Goal: Information Seeking & Learning: Learn about a topic

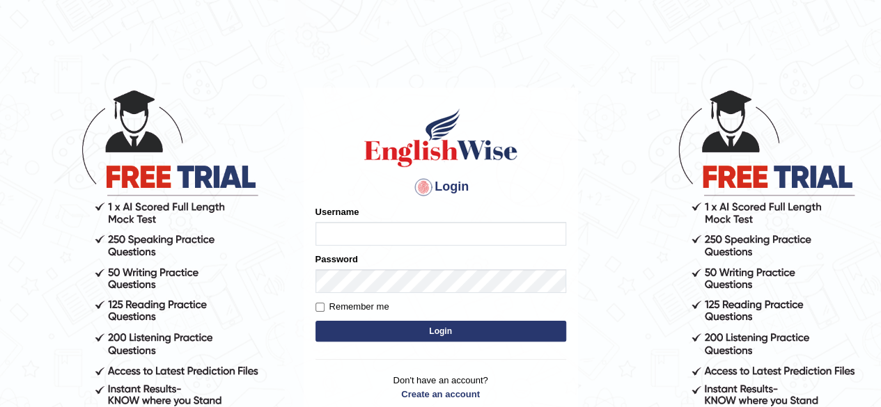
type input "pavithragowda"
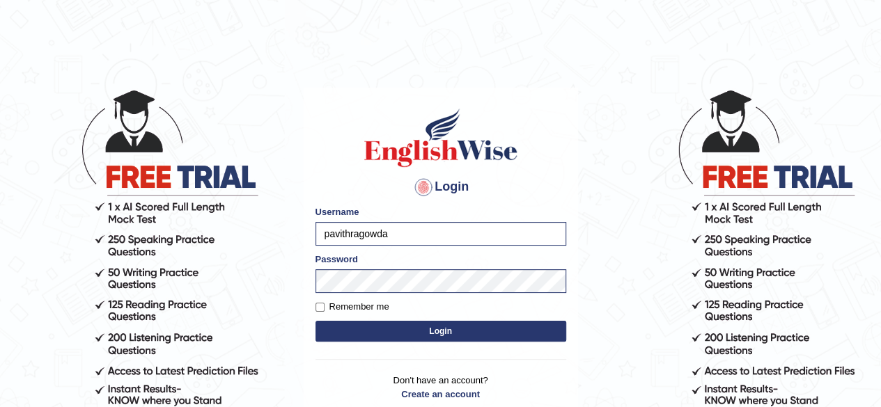
click at [458, 337] on button "Login" at bounding box center [440, 331] width 251 height 21
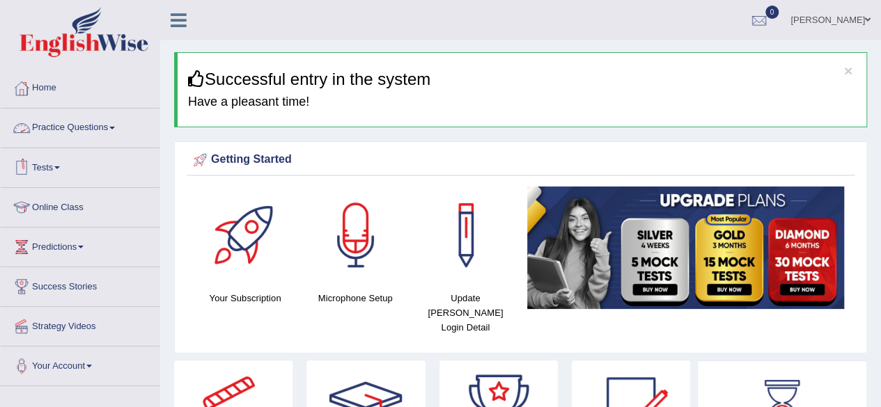
click at [104, 133] on link "Practice Questions" at bounding box center [80, 126] width 159 height 35
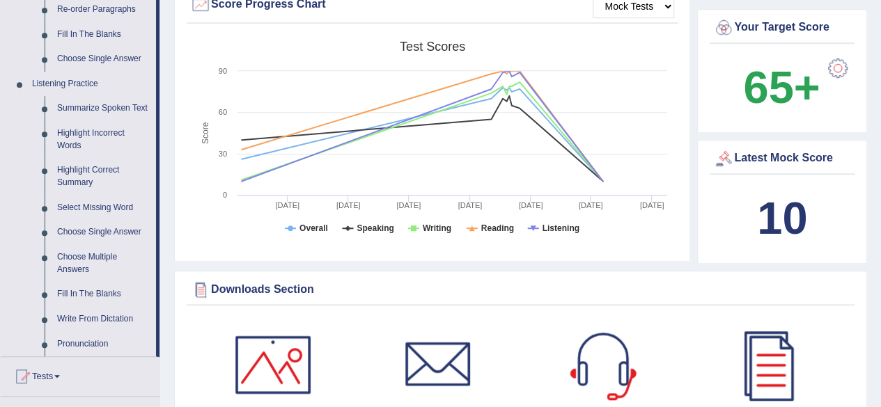
scroll to position [529, 0]
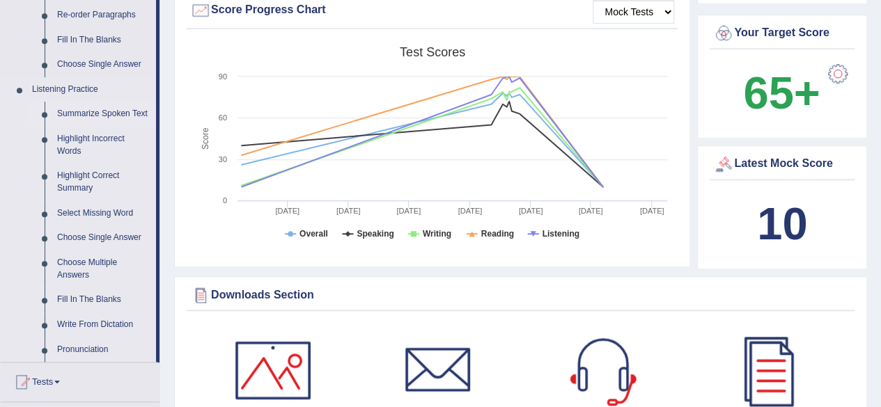
click at [106, 112] on link "Summarize Spoken Text" at bounding box center [103, 114] width 105 height 25
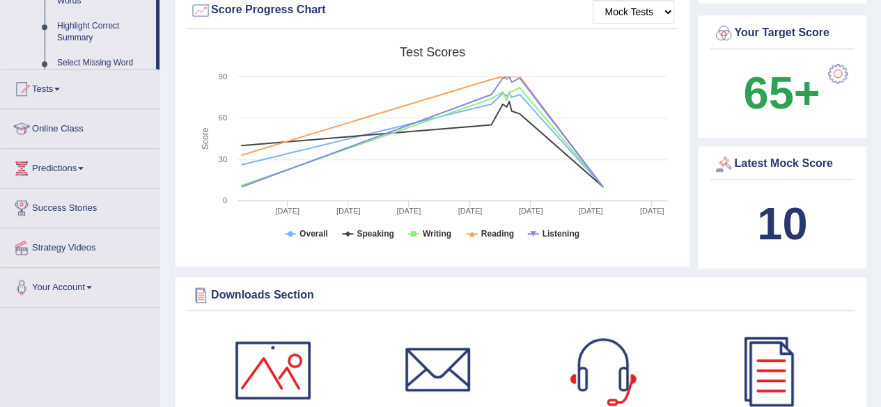
scroll to position [488, 0]
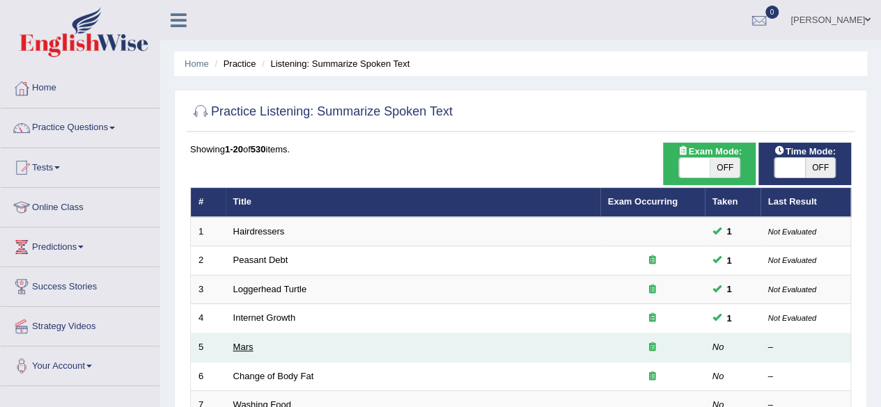
click at [247, 348] on link "Mars" at bounding box center [243, 347] width 20 height 10
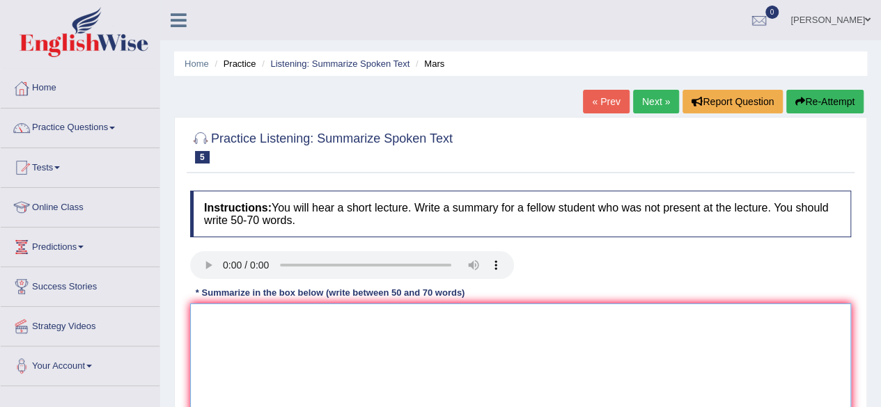
click at [199, 322] on textarea at bounding box center [520, 371] width 661 height 135
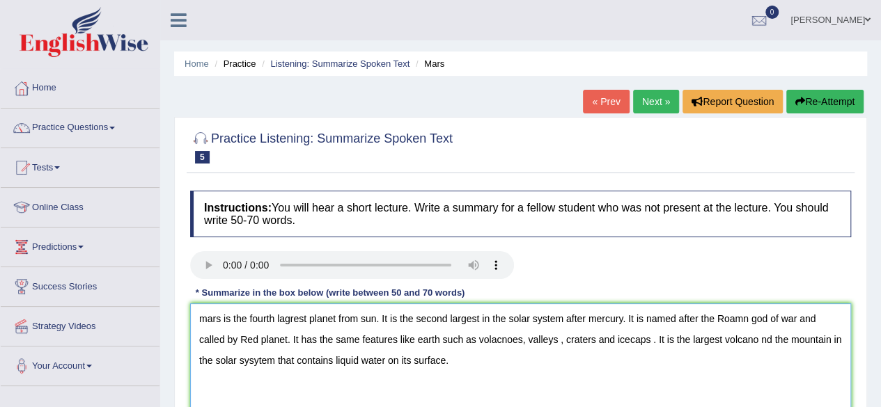
click at [257, 360] on textarea "mars is the fourth lagrest planet from sun. It is the second largest in the sol…" at bounding box center [520, 371] width 661 height 135
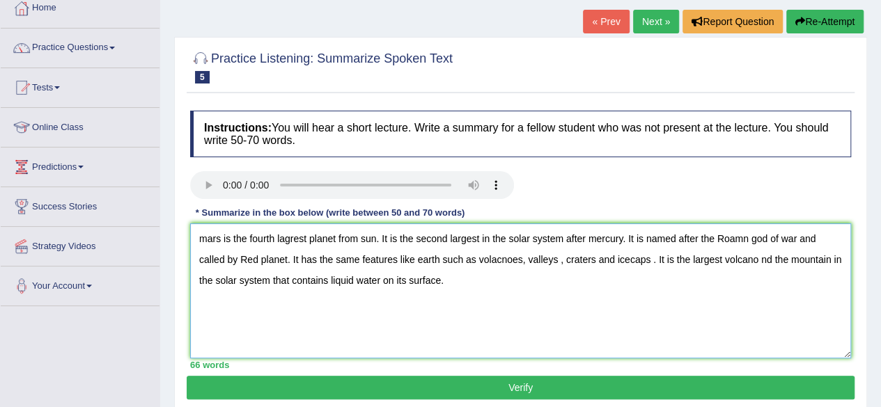
scroll to position [81, 0]
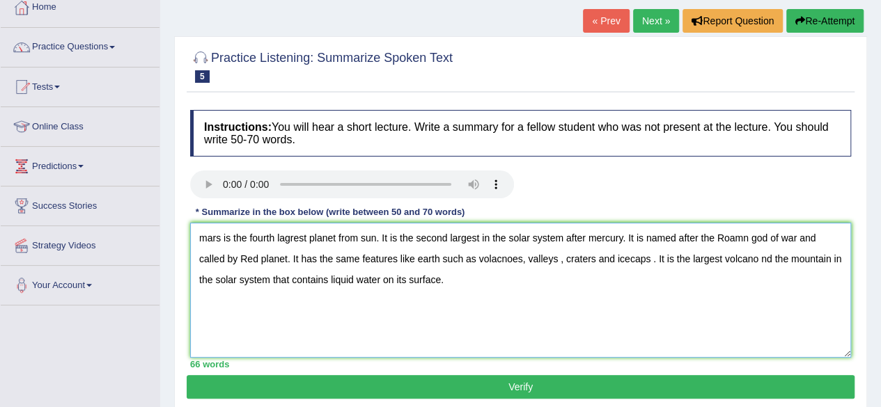
drag, startPoint x: 204, startPoint y: 240, endPoint x: 234, endPoint y: 335, distance: 99.3
click at [234, 335] on textarea "mars is the fourth lagrest planet from sun. It is the second largest in the sol…" at bounding box center [520, 290] width 661 height 135
drag, startPoint x: 205, startPoint y: 239, endPoint x: 233, endPoint y: 322, distance: 88.3
click at [233, 322] on textarea "mars is the fourth lagrest planet from sun. It is the second largest in the sol…" at bounding box center [520, 290] width 661 height 135
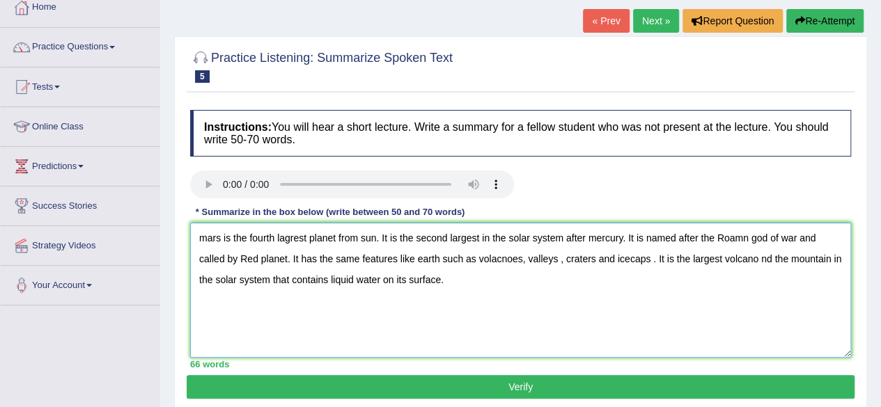
click at [233, 322] on textarea "mars is the fourth lagrest planet from sun. It is the second largest in the sol…" at bounding box center [520, 290] width 661 height 135
click at [206, 233] on textarea "mars is the fourth lagrest planet from sun. It is the second largest in the sol…" at bounding box center [520, 290] width 661 height 135
click at [283, 237] on textarea "Mars is the fourth lagrest planet from sun. It is the second largest in the sol…" at bounding box center [520, 290] width 661 height 135
click at [355, 236] on textarea "Mars is the fourth largest planet from sun. It is the second largest in the sol…" at bounding box center [520, 290] width 661 height 135
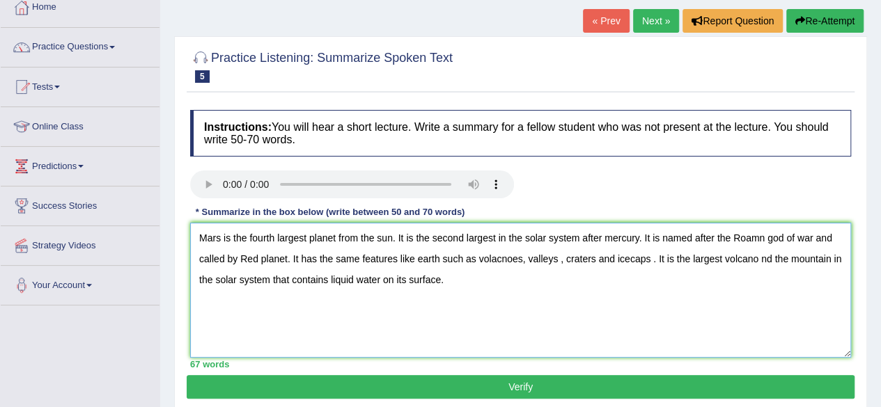
click at [277, 236] on textarea "Mars is the fourth largest planet from the sun. It is the second largest in the…" at bounding box center [520, 290] width 661 height 135
click at [510, 287] on textarea "Mars is the fourth-largest planet from the sun. It is the second largest in the…" at bounding box center [520, 290] width 661 height 135
click at [380, 237] on textarea "Mars is the fourth-largest planet from the sun. It is the second largest in the…" at bounding box center [520, 290] width 661 height 135
click at [466, 235] on textarea "Mars is the fourth-largest planet from the Sun. It is the second largest in the…" at bounding box center [520, 290] width 661 height 135
click at [617, 235] on textarea "Mars is the fourth-largest planet from the Sun. It is the second-largest in the…" at bounding box center [520, 290] width 661 height 135
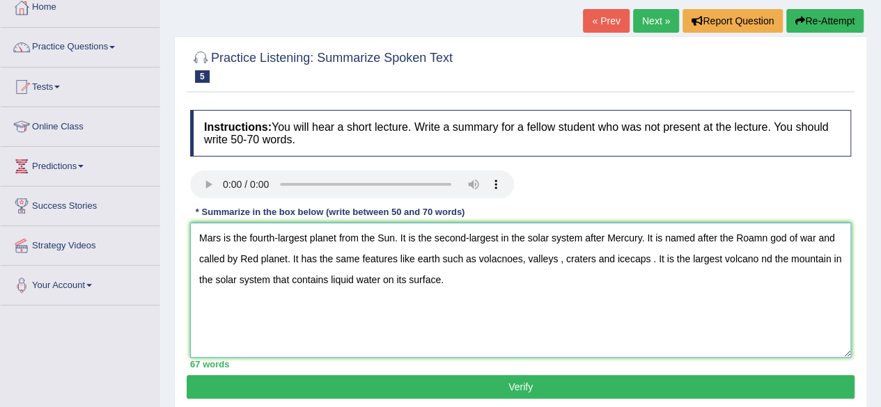
click at [760, 240] on textarea "Mars is the fourth-largest planet from the Sun. It is the second-largest in the…" at bounding box center [520, 290] width 661 height 135
click at [199, 259] on textarea "Mars is the fourth-largest planet from the Sun. It is the second-largest in the…" at bounding box center [520, 290] width 661 height 135
click at [273, 258] on textarea "Mars is the fourth-largest planet from the Sun. It is the second-largest in the…" at bounding box center [520, 290] width 661 height 135
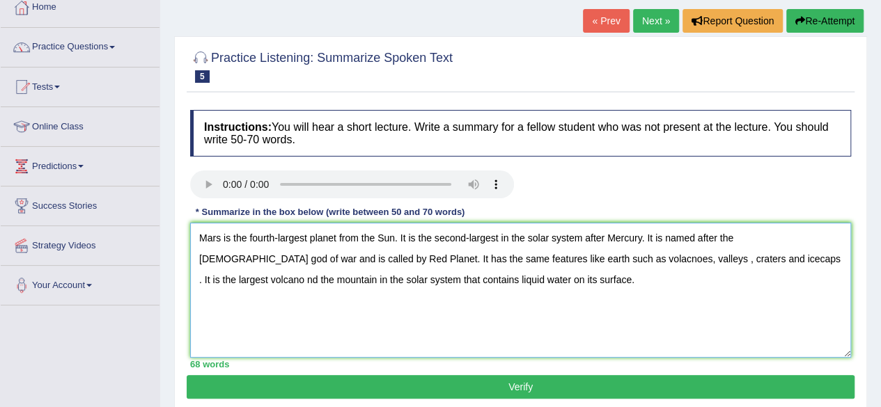
click at [426, 260] on textarea "Mars is the fourth-largest planet from the Sun. It is the second-largest in the…" at bounding box center [520, 290] width 661 height 135
click at [447, 258] on textarea "Mars is the fourth-largest planet from the Sun. It is the second-largest in the…" at bounding box center [520, 290] width 661 height 135
click at [513, 258] on textarea "Mars is the fourth-largest planet from the Sun. It is the second-largest in the…" at bounding box center [520, 290] width 661 height 135
type textarea "Mars is the fourth-largest planet from the Sun. It is the second-largest in the…"
click at [458, 388] on button "Verify" at bounding box center [521, 387] width 668 height 24
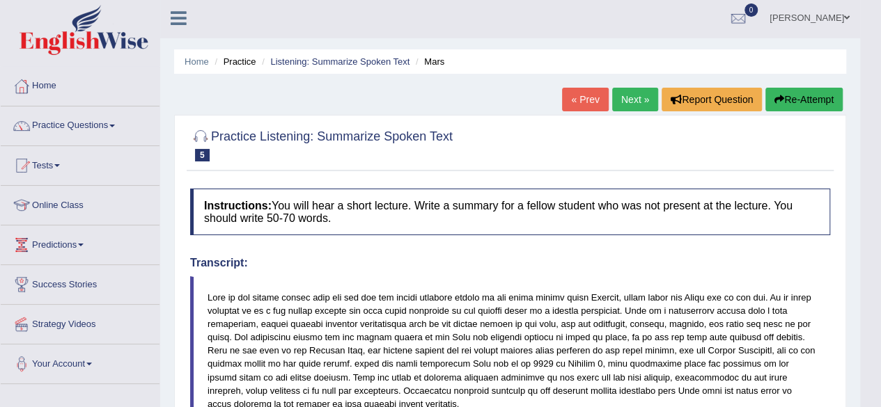
scroll to position [0, 0]
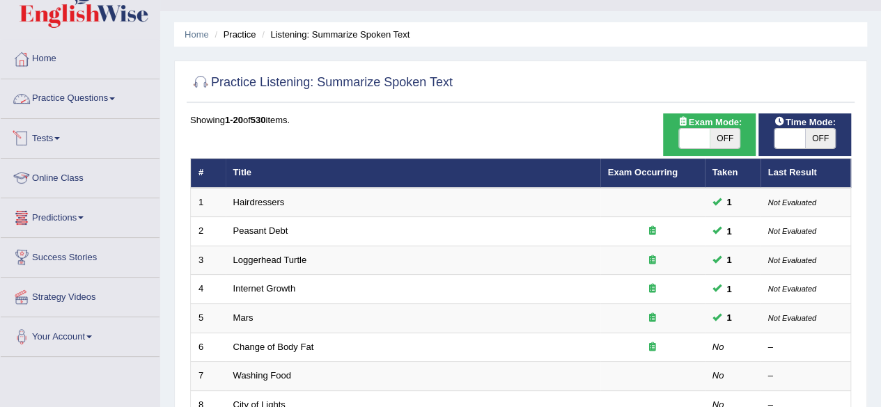
click at [102, 94] on link "Practice Questions" at bounding box center [80, 96] width 159 height 35
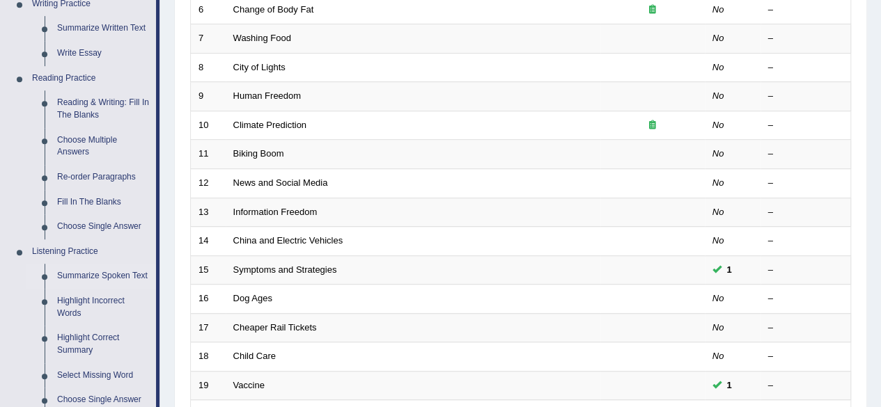
scroll to position [323, 0]
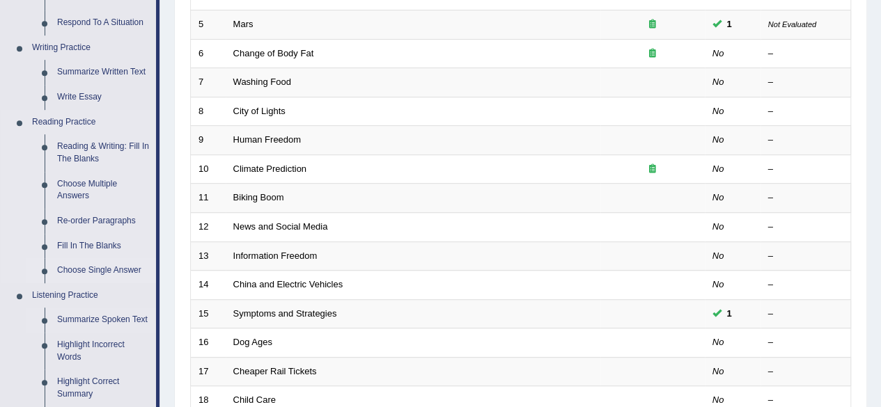
click at [122, 271] on link "Choose Single Answer" at bounding box center [103, 270] width 105 height 25
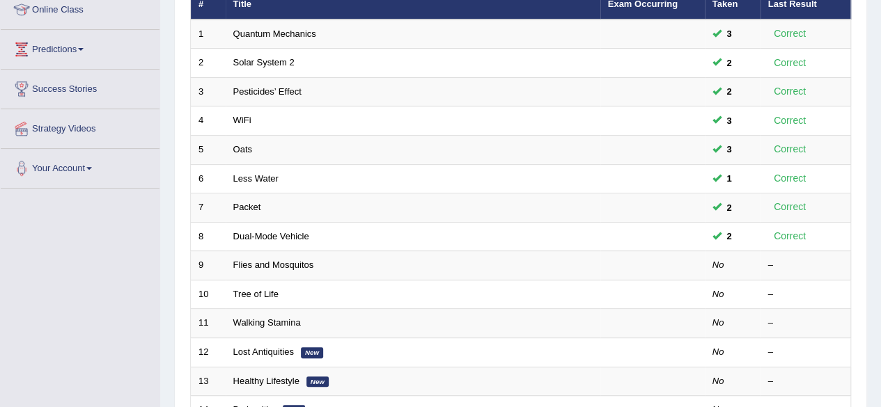
scroll to position [200, 0]
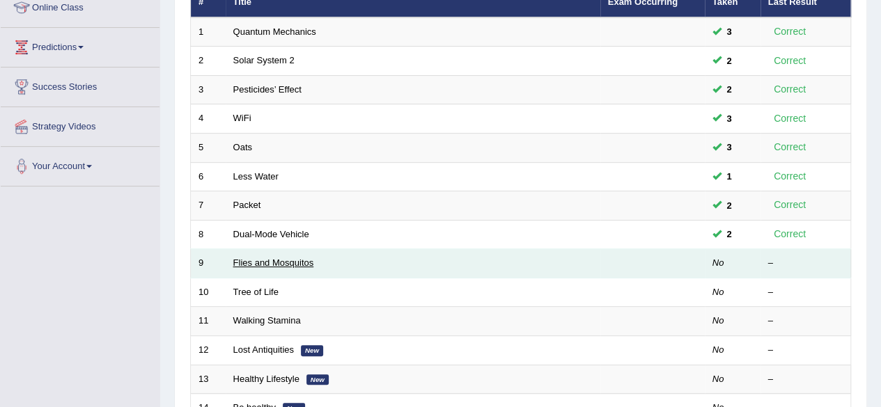
click at [285, 264] on link "Flies and Mosquitos" at bounding box center [273, 263] width 81 height 10
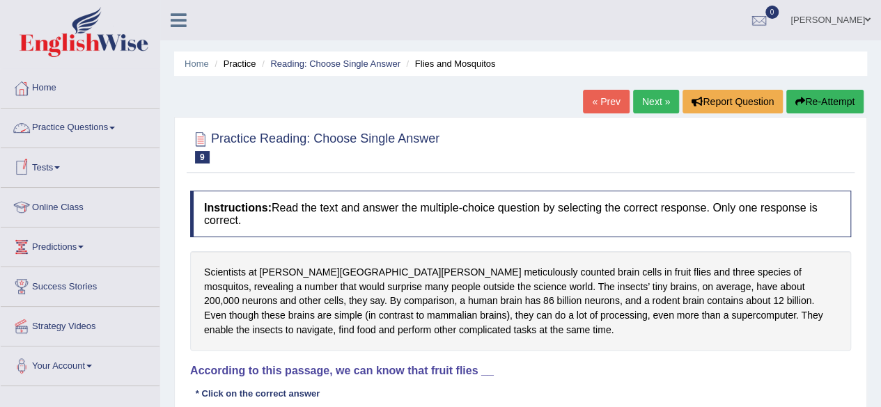
click at [109, 122] on link "Practice Questions" at bounding box center [80, 126] width 159 height 35
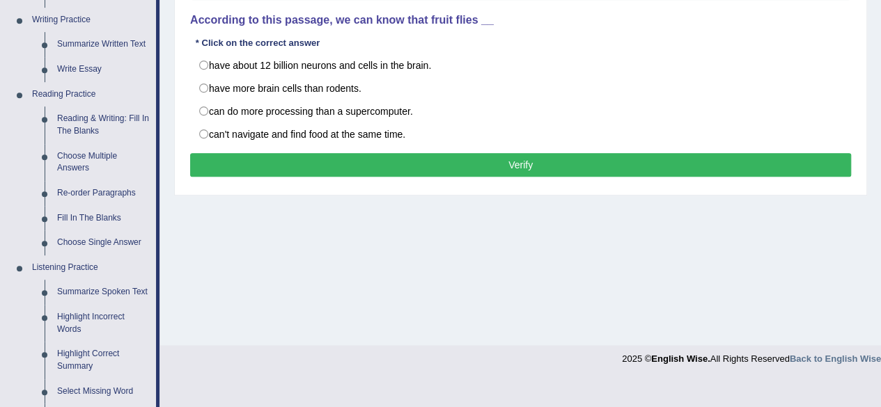
scroll to position [352, 0]
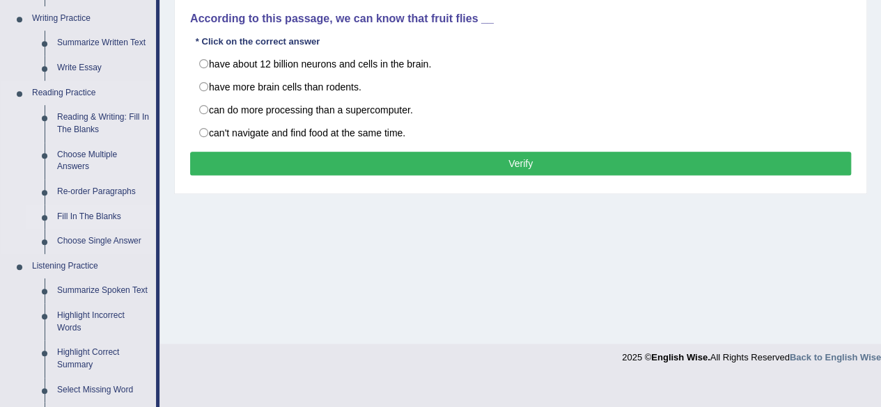
click at [103, 217] on link "Fill In The Blanks" at bounding box center [103, 217] width 105 height 25
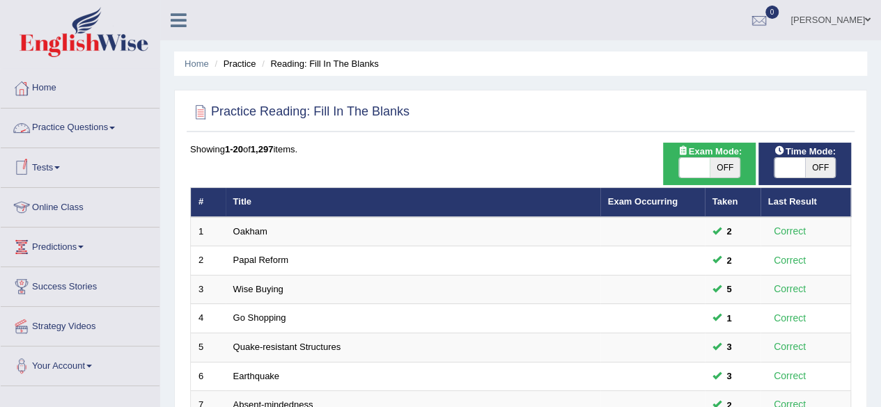
click at [81, 133] on link "Practice Questions" at bounding box center [80, 126] width 159 height 35
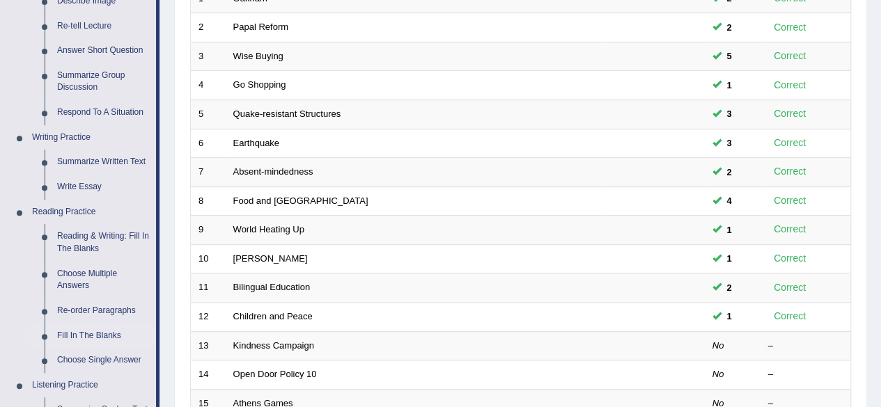
scroll to position [240, 0]
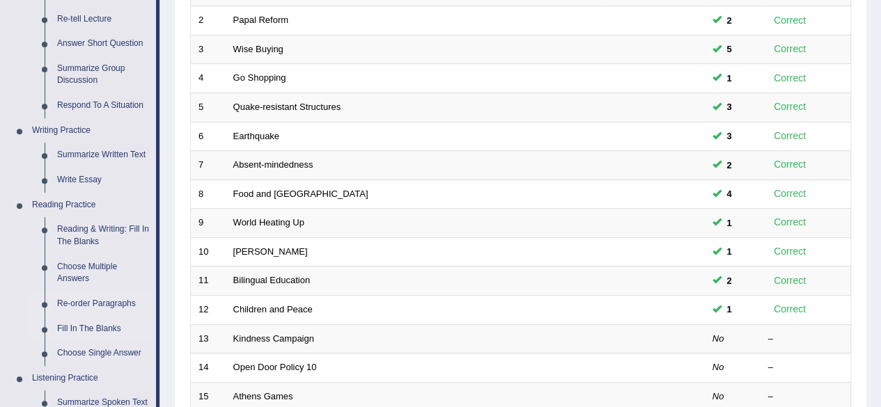
click at [111, 308] on link "Re-order Paragraphs" at bounding box center [103, 304] width 105 height 25
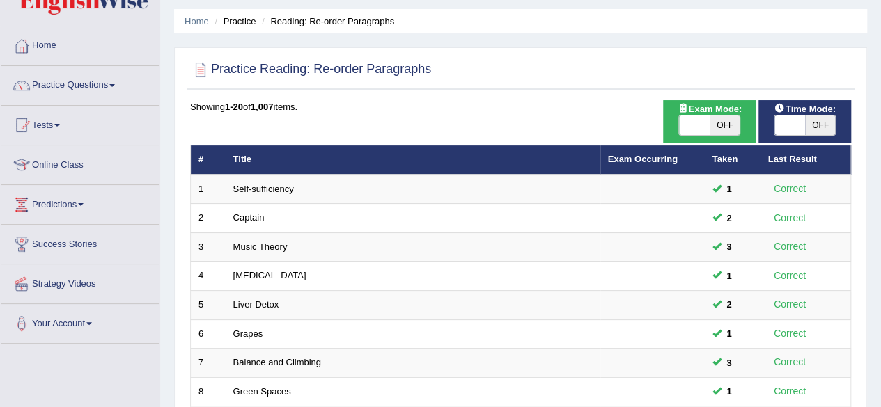
scroll to position [42, 0]
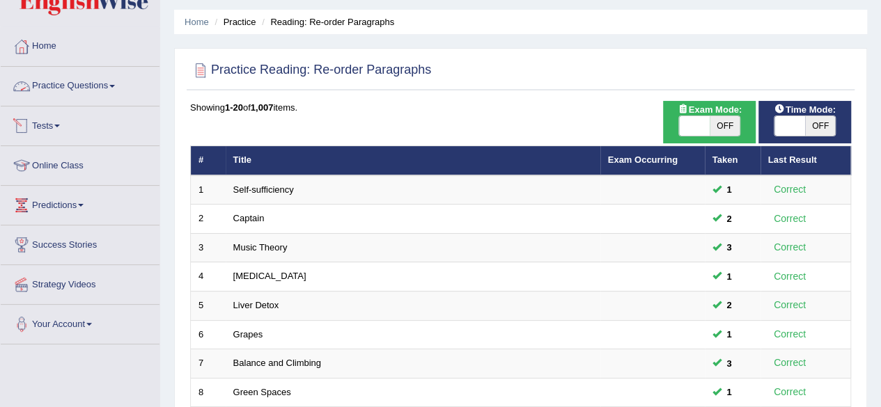
click at [90, 87] on link "Practice Questions" at bounding box center [80, 84] width 159 height 35
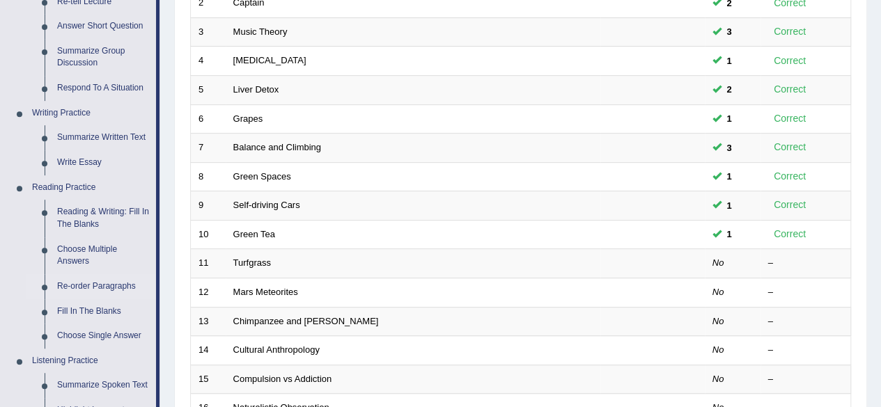
scroll to position [255, 0]
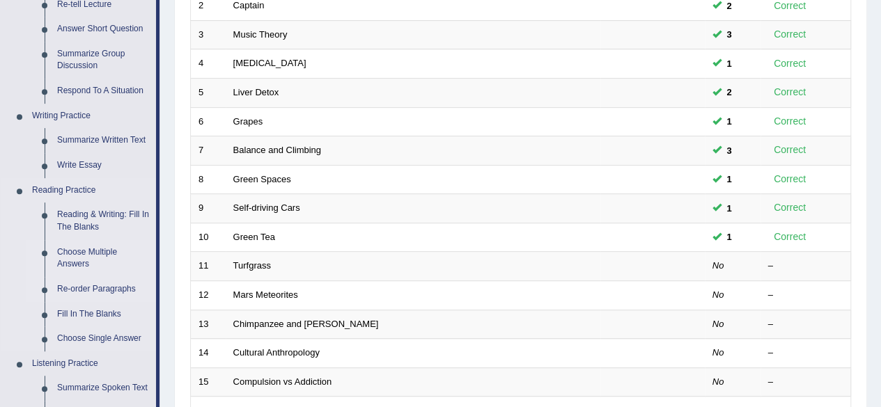
click at [84, 253] on link "Choose Multiple Answers" at bounding box center [103, 258] width 105 height 37
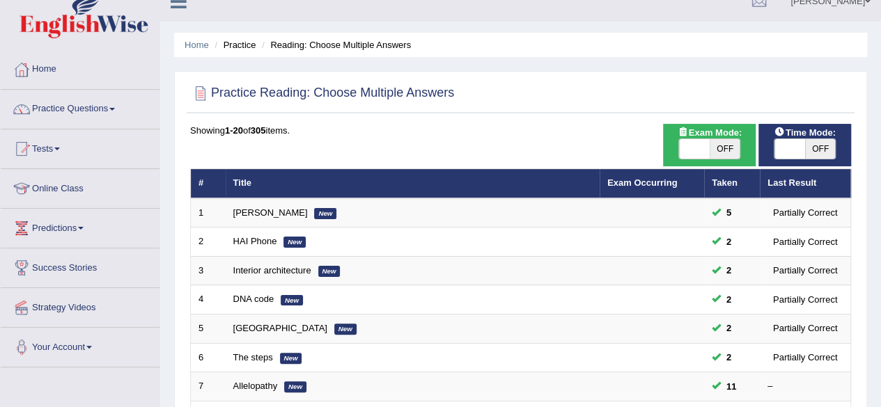
scroll to position [14, 0]
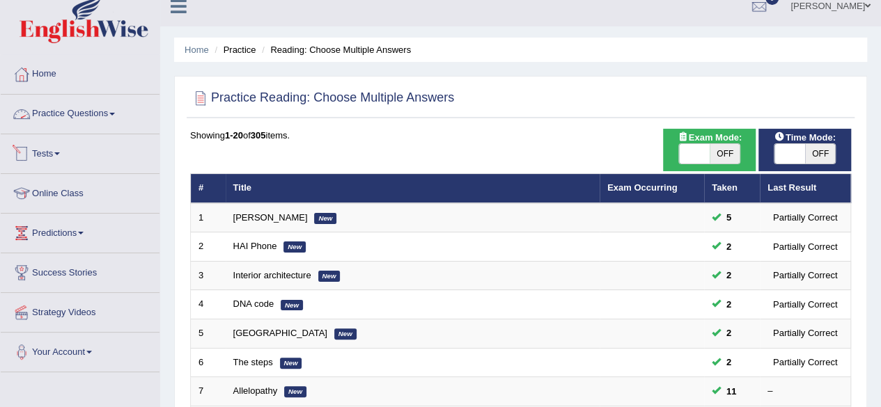
click at [103, 104] on link "Practice Questions" at bounding box center [80, 112] width 159 height 35
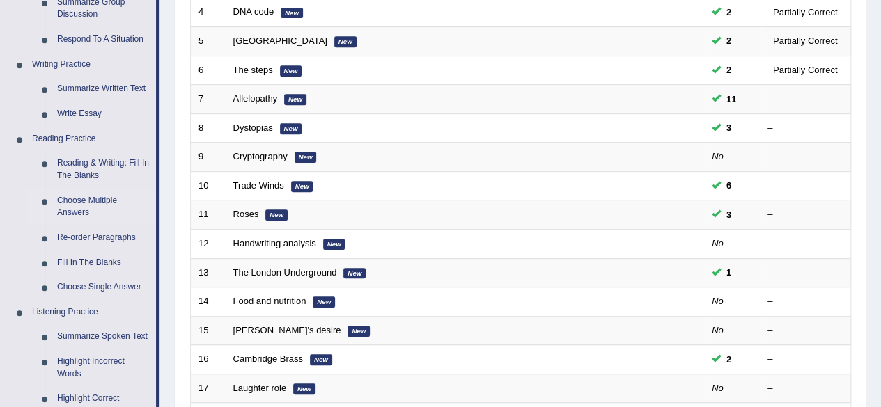
scroll to position [309, 0]
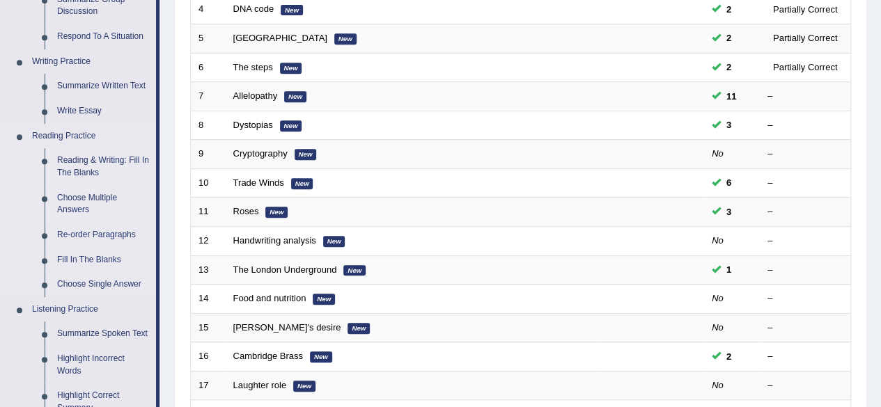
click at [114, 166] on link "Reading & Writing: Fill In The Blanks" at bounding box center [103, 166] width 105 height 37
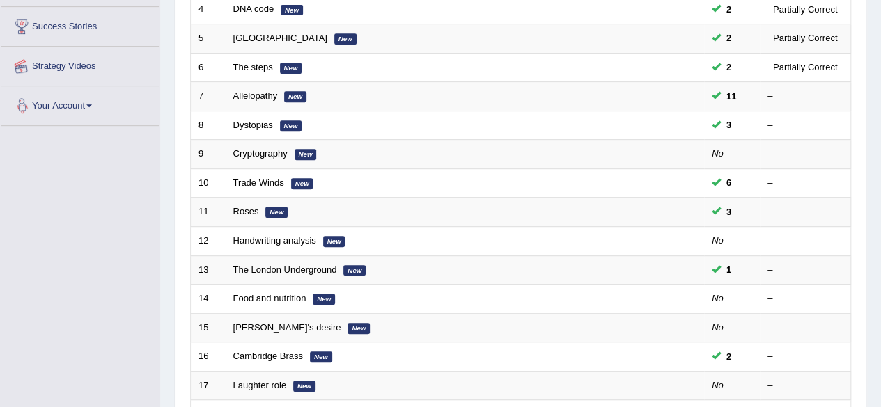
scroll to position [358, 0]
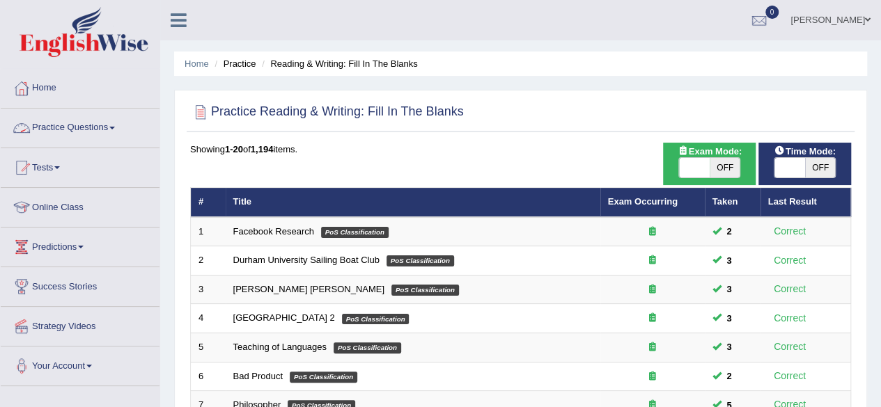
click at [88, 131] on link "Practice Questions" at bounding box center [80, 126] width 159 height 35
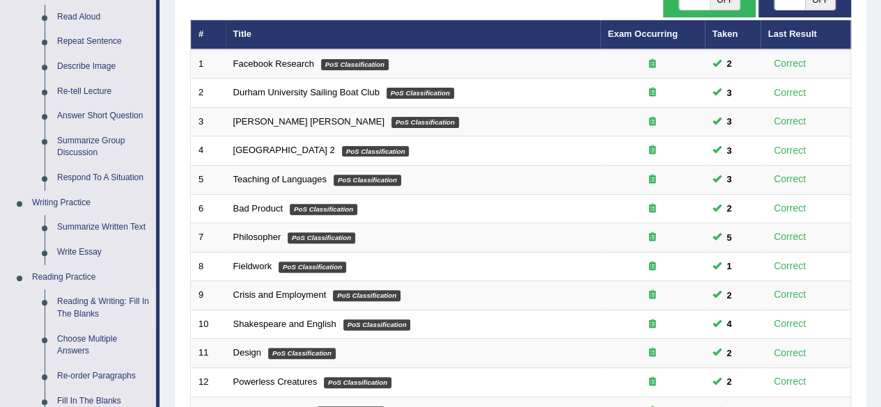
scroll to position [151, 0]
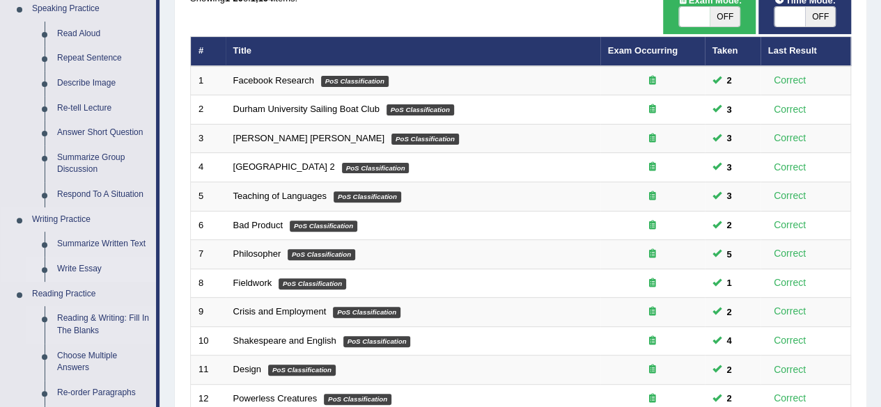
click at [84, 272] on link "Write Essay" at bounding box center [103, 269] width 105 height 25
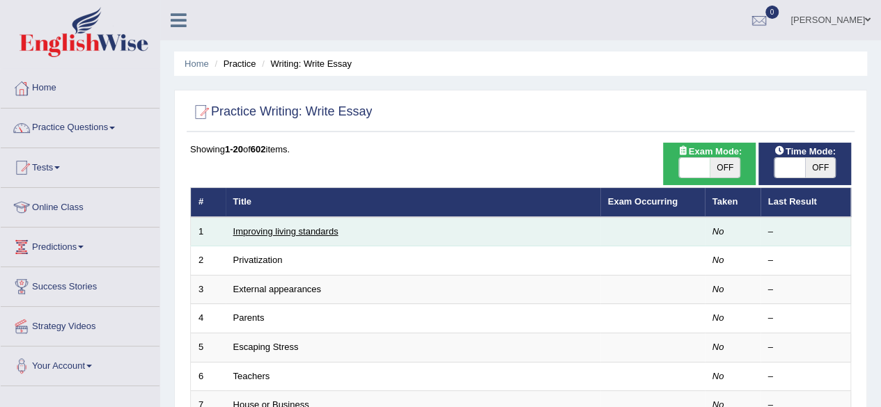
click at [290, 229] on link "Improving living standards" at bounding box center [285, 231] width 105 height 10
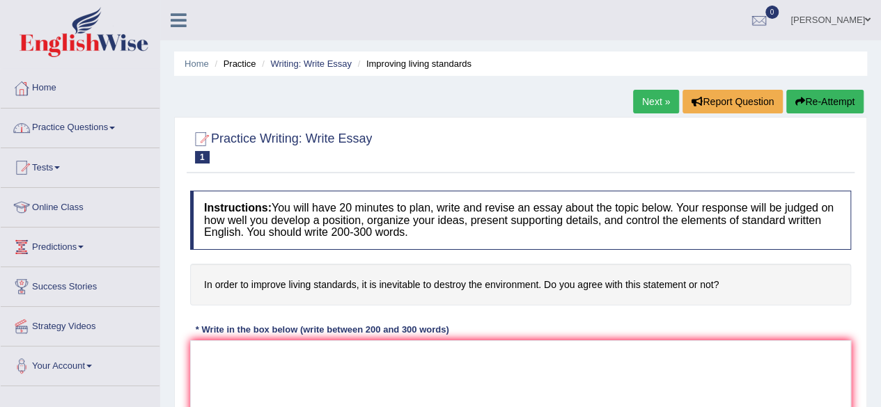
click at [89, 125] on link "Practice Questions" at bounding box center [80, 126] width 159 height 35
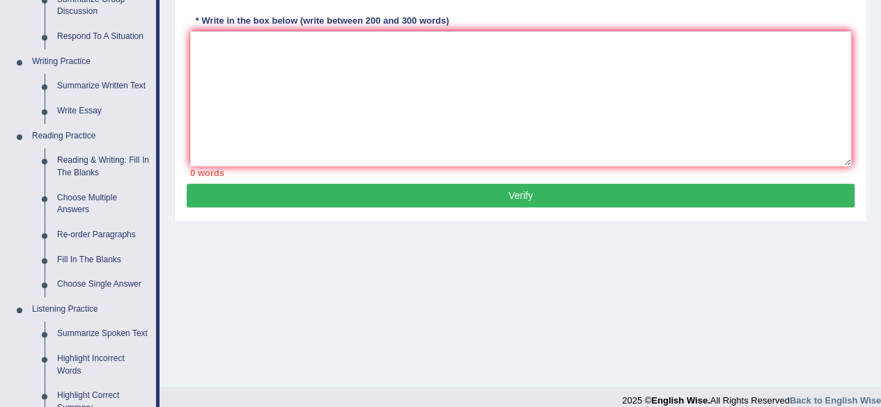
scroll to position [315, 0]
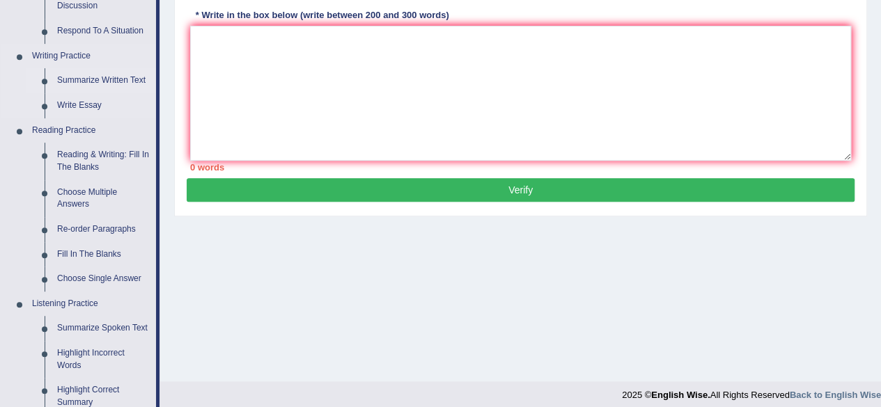
click at [118, 79] on link "Summarize Written Text" at bounding box center [103, 80] width 105 height 25
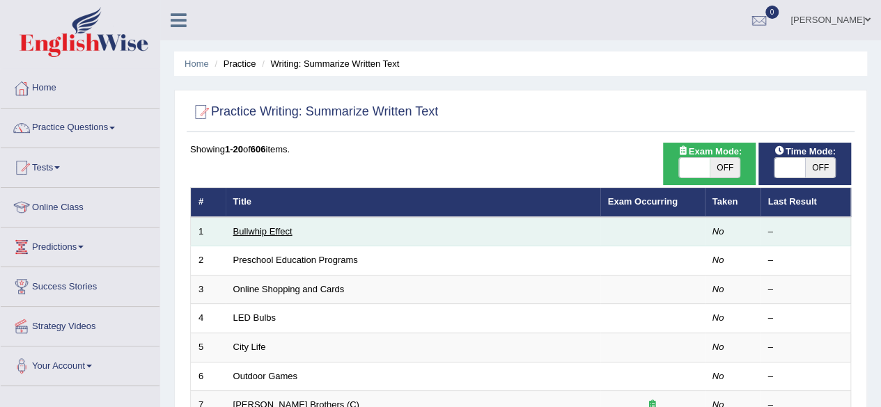
click at [285, 230] on link "Bullwhip Effect" at bounding box center [262, 231] width 59 height 10
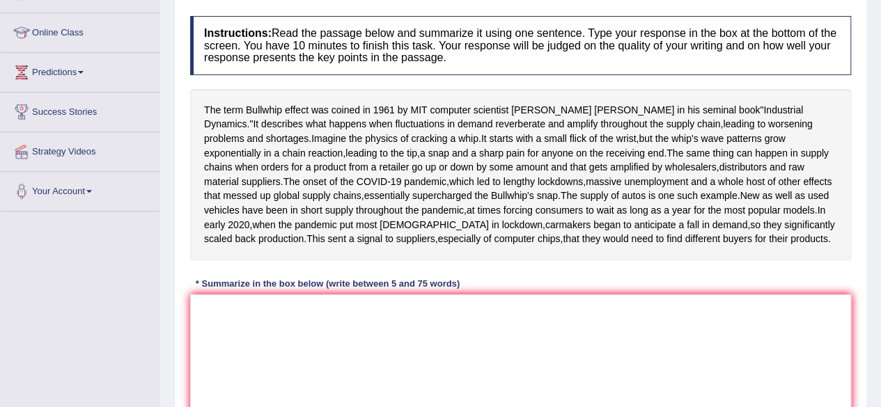
scroll to position [173, 0]
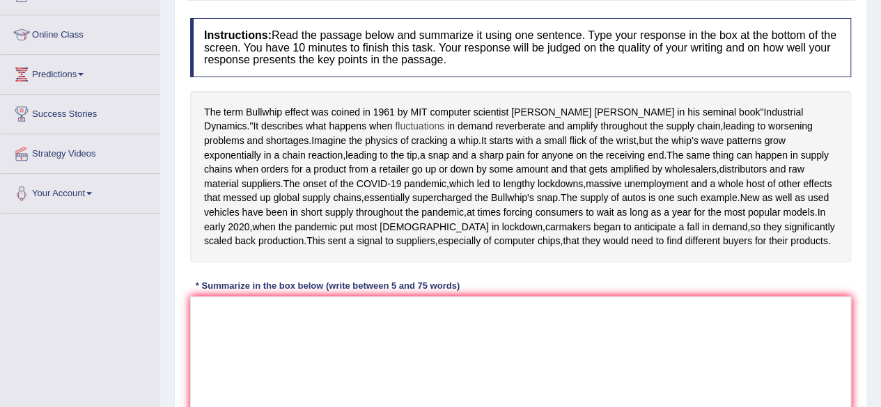
click at [395, 122] on span "fluctuations" at bounding box center [419, 126] width 49 height 15
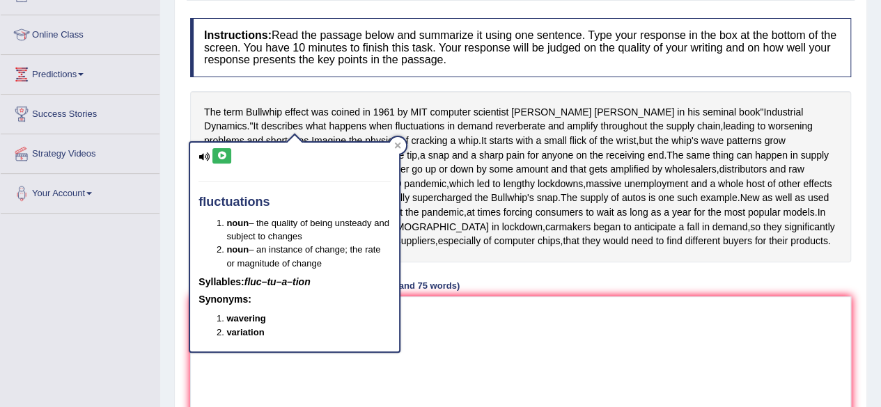
click at [196, 97] on div "The term Bullwhip effect was coined in [DATE] by MIT computer scientist [PERSON…" at bounding box center [520, 176] width 661 height 171
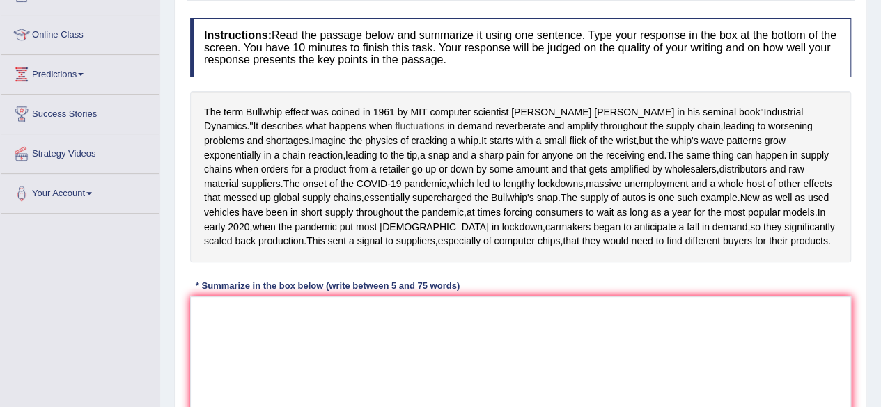
click at [395, 125] on span "fluctuations" at bounding box center [419, 126] width 49 height 15
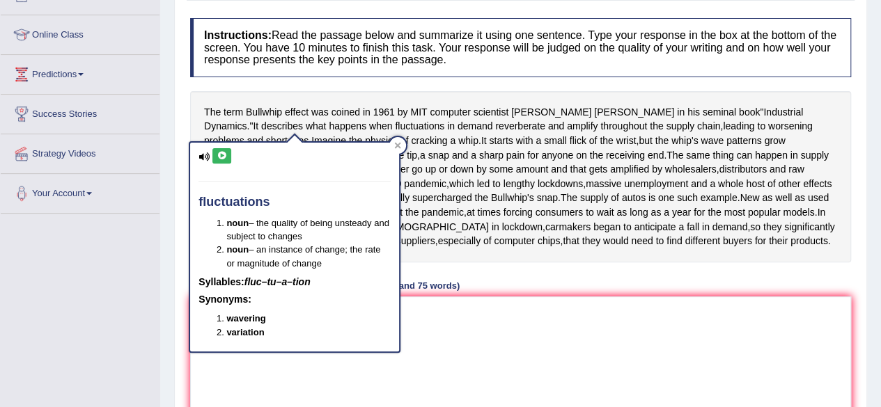
click at [202, 157] on icon at bounding box center [203, 157] width 11 height 9
click at [220, 157] on icon at bounding box center [222, 156] width 10 height 8
click at [274, 96] on div "The term Bullwhip effect was coined in [DATE] by MIT computer scientist [PERSON…" at bounding box center [520, 176] width 661 height 171
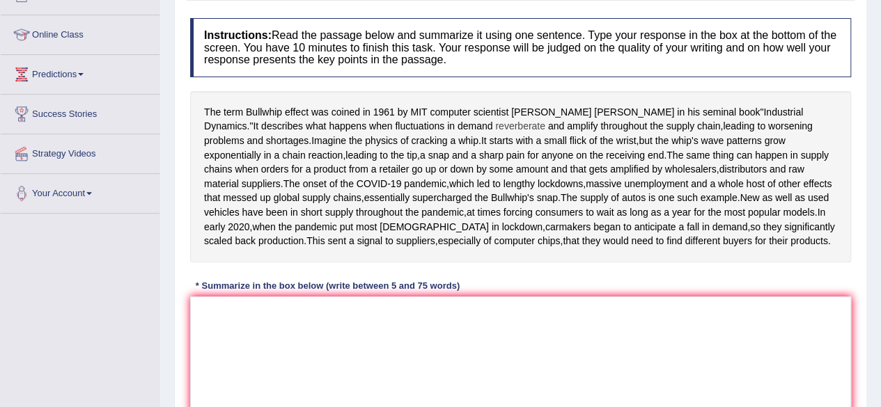
click at [495, 127] on span "reverberate" at bounding box center [520, 126] width 50 height 15
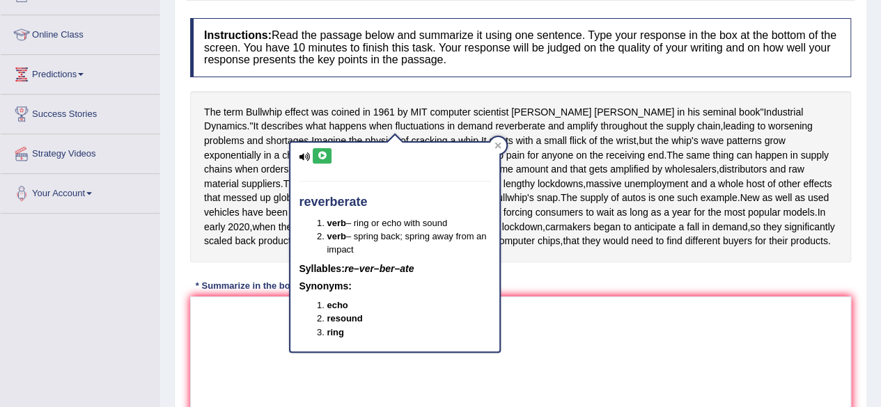
click at [318, 158] on icon at bounding box center [322, 156] width 10 height 8
click at [179, 87] on div "Practice Writing: Summarize Written Text 1 Bullwhip Effect Instructions: Read t…" at bounding box center [520, 215] width 693 height 543
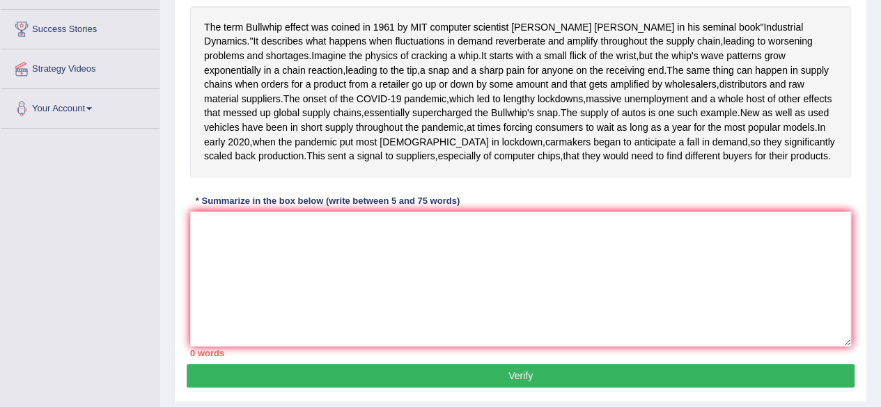
scroll to position [257, 0]
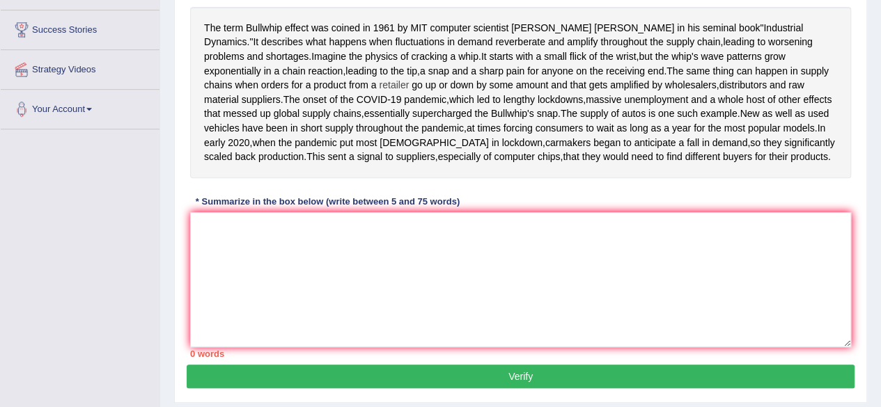
click at [409, 93] on span "retailer" at bounding box center [394, 85] width 30 height 15
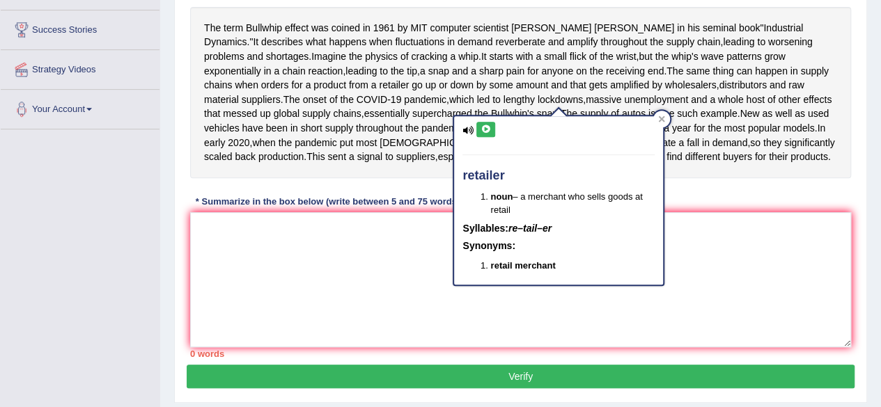
click at [492, 125] on button at bounding box center [485, 129] width 19 height 15
click at [471, 127] on icon at bounding box center [467, 130] width 11 height 9
click at [658, 72] on div "The term Bullwhip effect was coined in [DATE] by MIT computer scientist [PERSON…" at bounding box center [520, 92] width 661 height 171
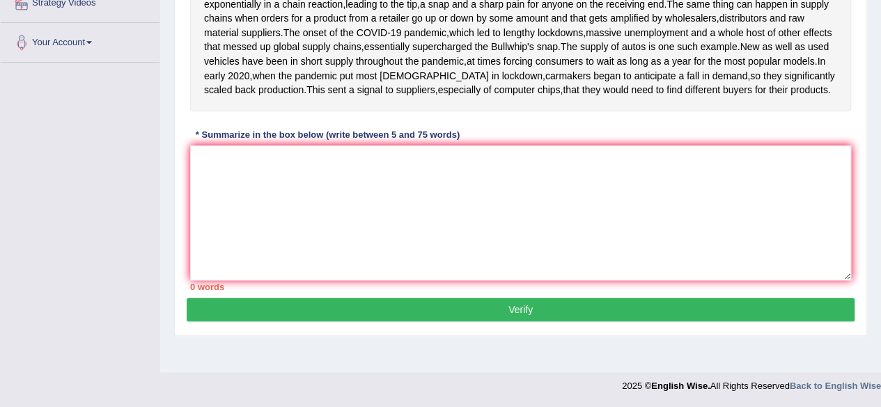
scroll to position [328, 0]
click at [591, 84] on span "carmakers" at bounding box center [567, 76] width 45 height 15
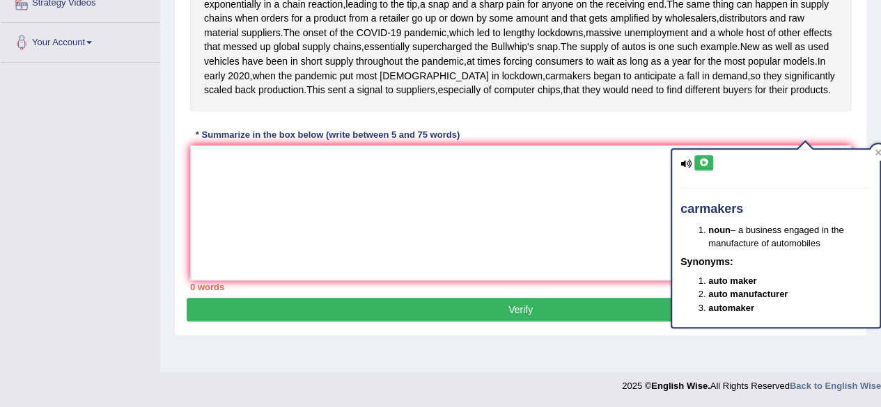
click at [685, 159] on icon at bounding box center [685, 163] width 11 height 9
click at [702, 159] on icon at bounding box center [703, 163] width 10 height 8
click at [620, 203] on div "Instructions: Read the passage below and summarize it using one sentence. Type …" at bounding box center [521, 79] width 668 height 438
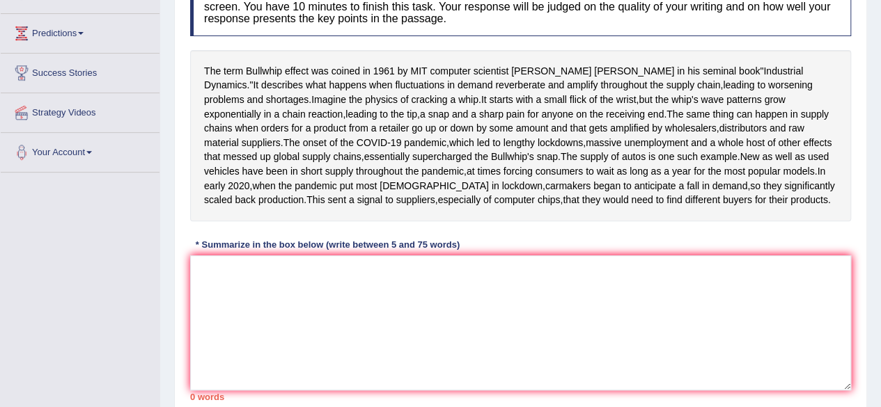
scroll to position [211, 0]
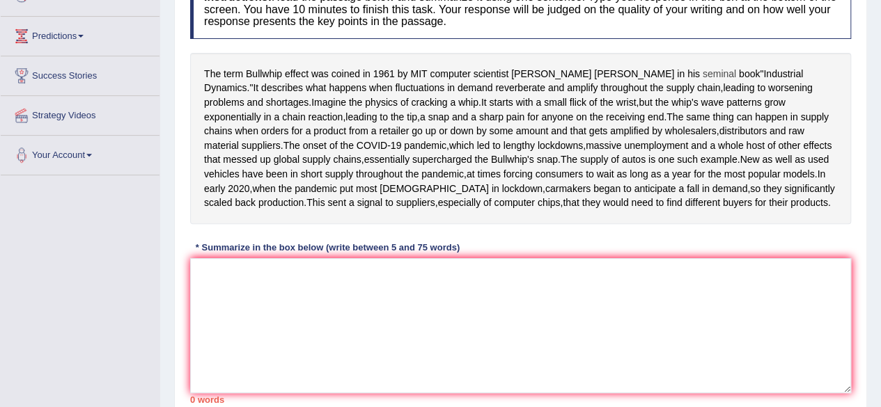
click at [703, 72] on span "seminal" at bounding box center [719, 74] width 33 height 15
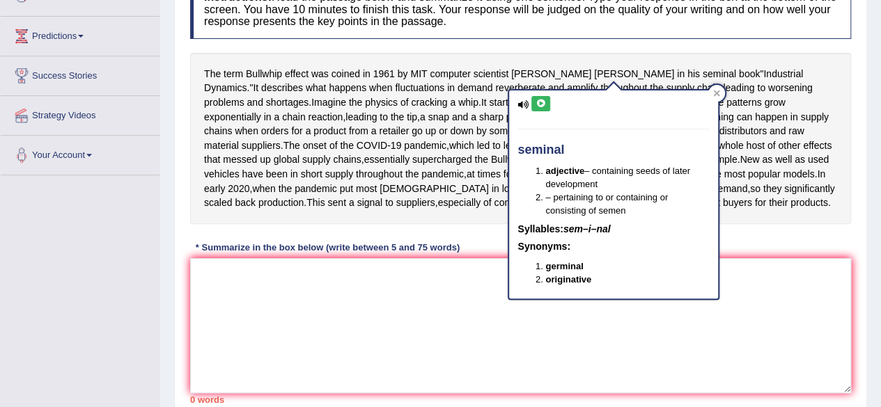
click at [595, 28] on h4 "Instructions: Read the passage below and summarize it using one sentence. Type …" at bounding box center [520, 9] width 661 height 59
